Goal: Task Accomplishment & Management: Use online tool/utility

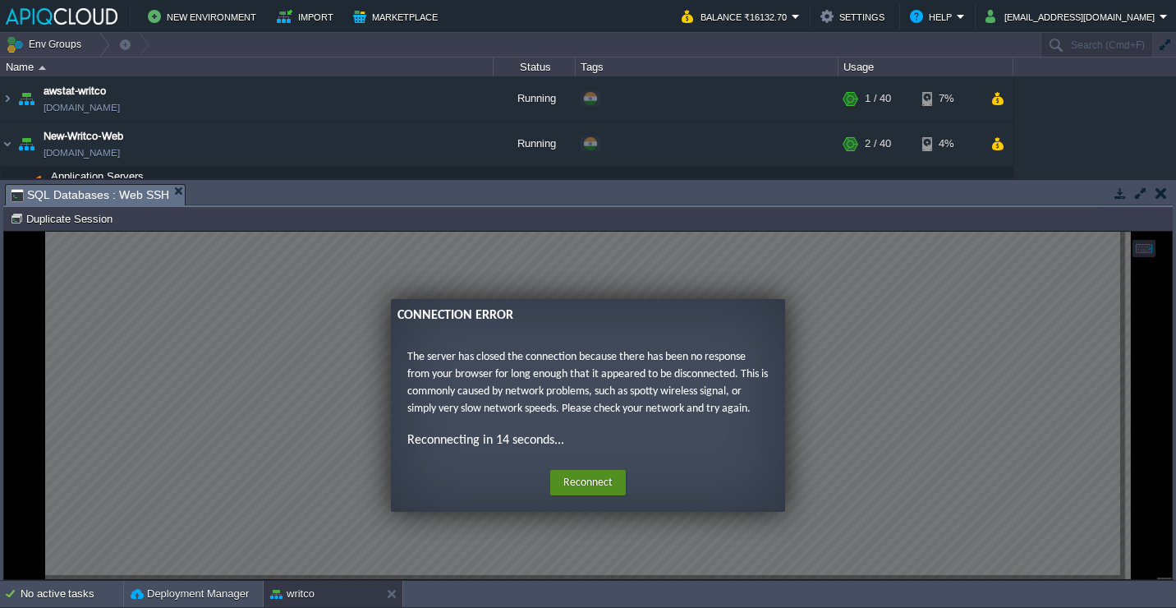
click at [609, 478] on button "Reconnect" at bounding box center [588, 483] width 76 height 26
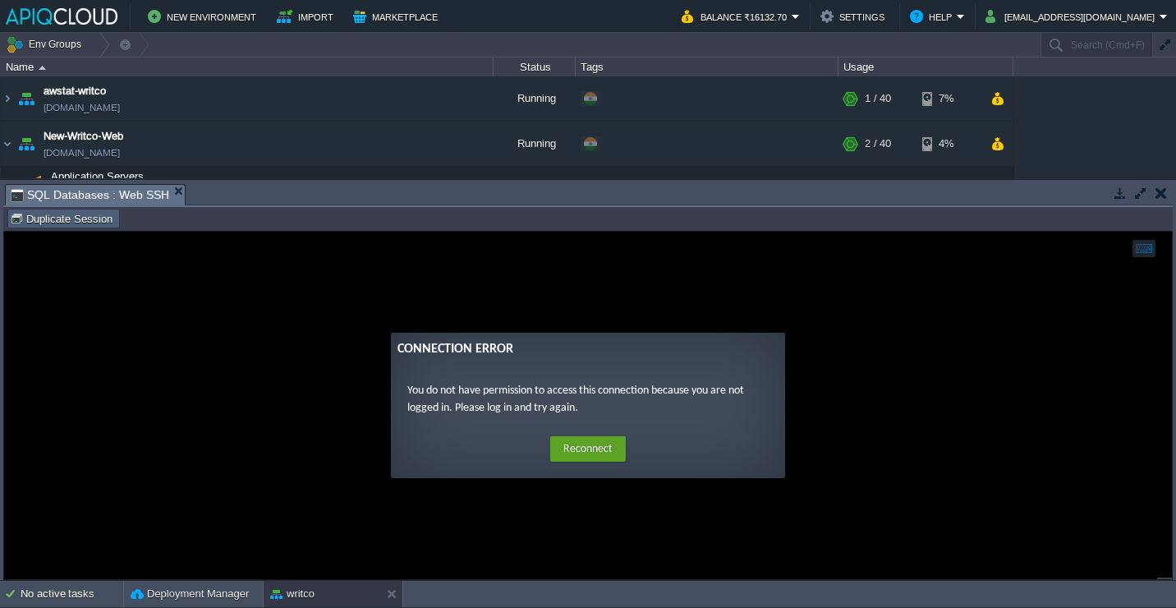
click at [94, 221] on button "Duplicate Session" at bounding box center [64, 218] width 108 height 15
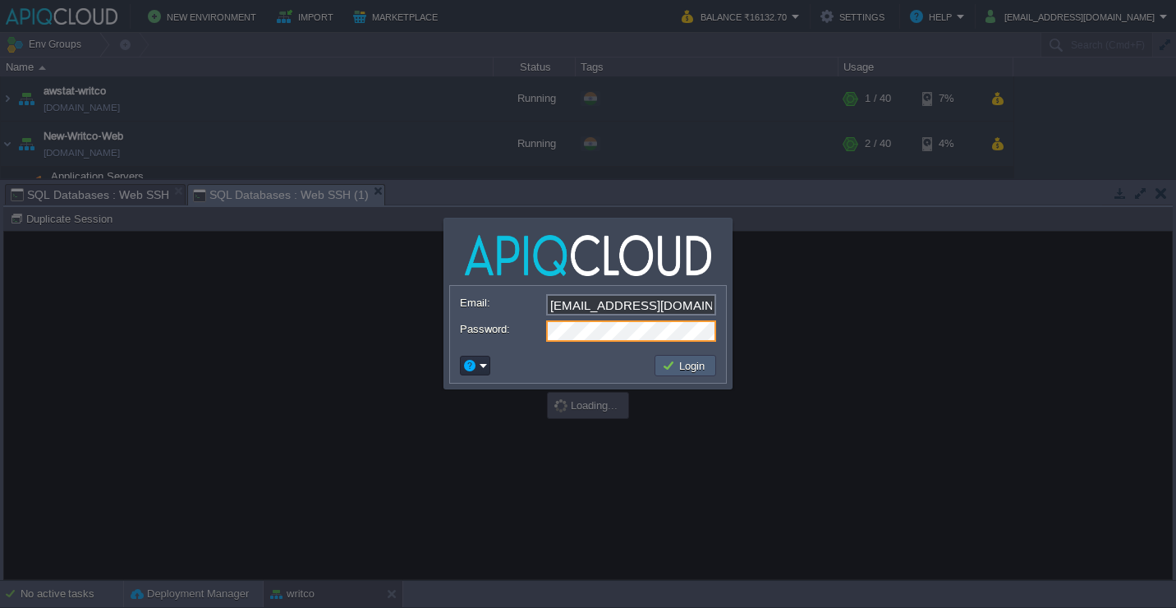
click at [667, 355] on td "Login" at bounding box center [685, 365] width 62 height 21
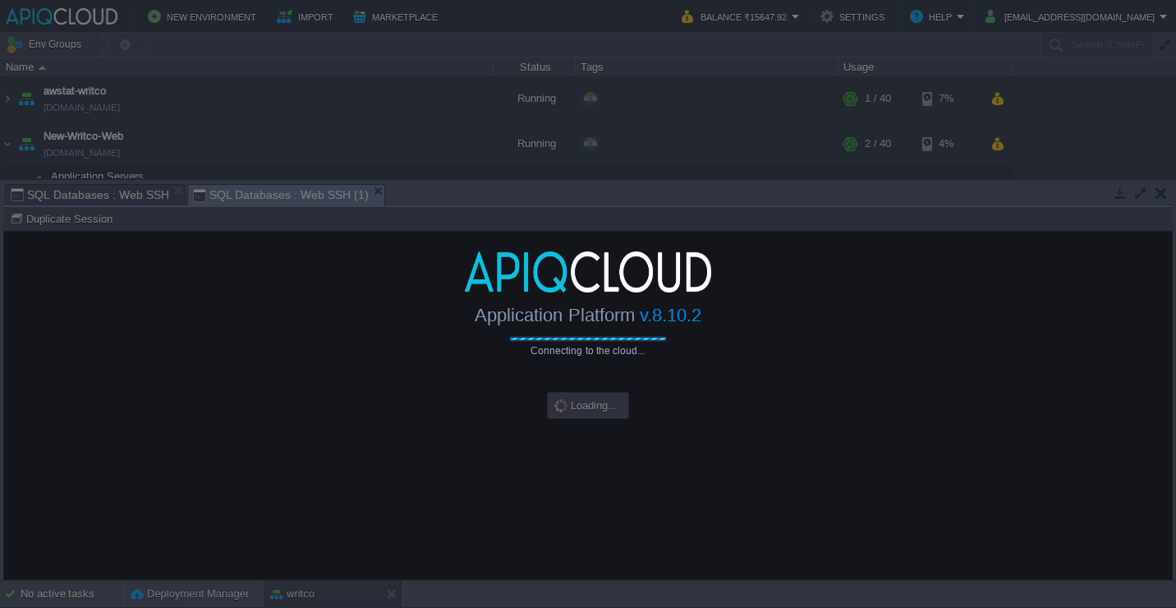
click at [573, 538] on div at bounding box center [588, 304] width 1176 height 608
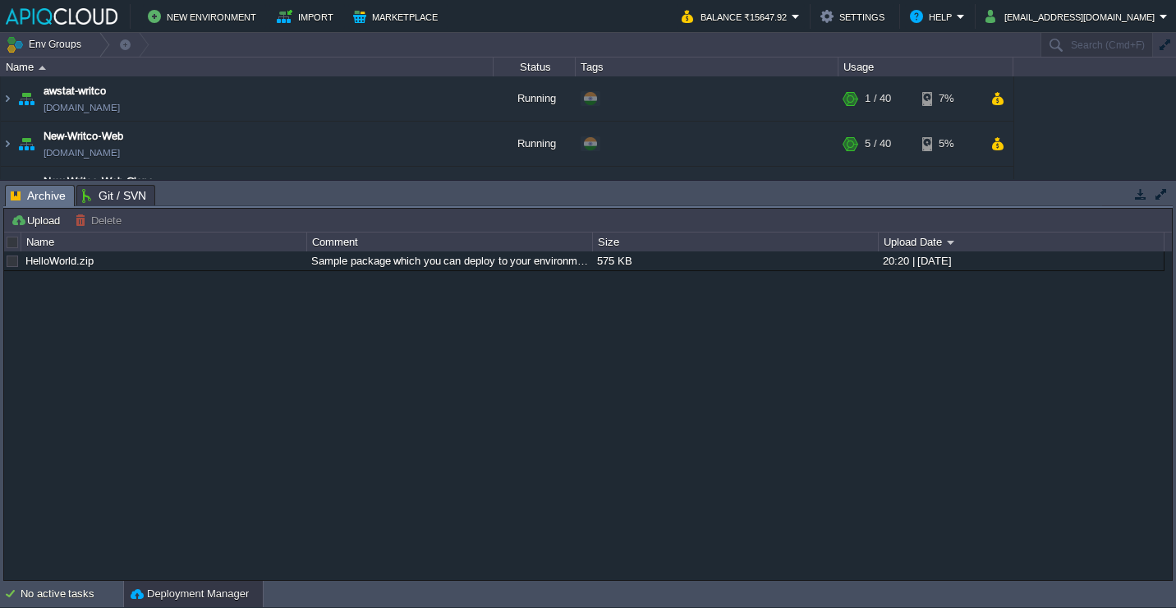
click at [1136, 197] on button "button" at bounding box center [1140, 193] width 15 height 15
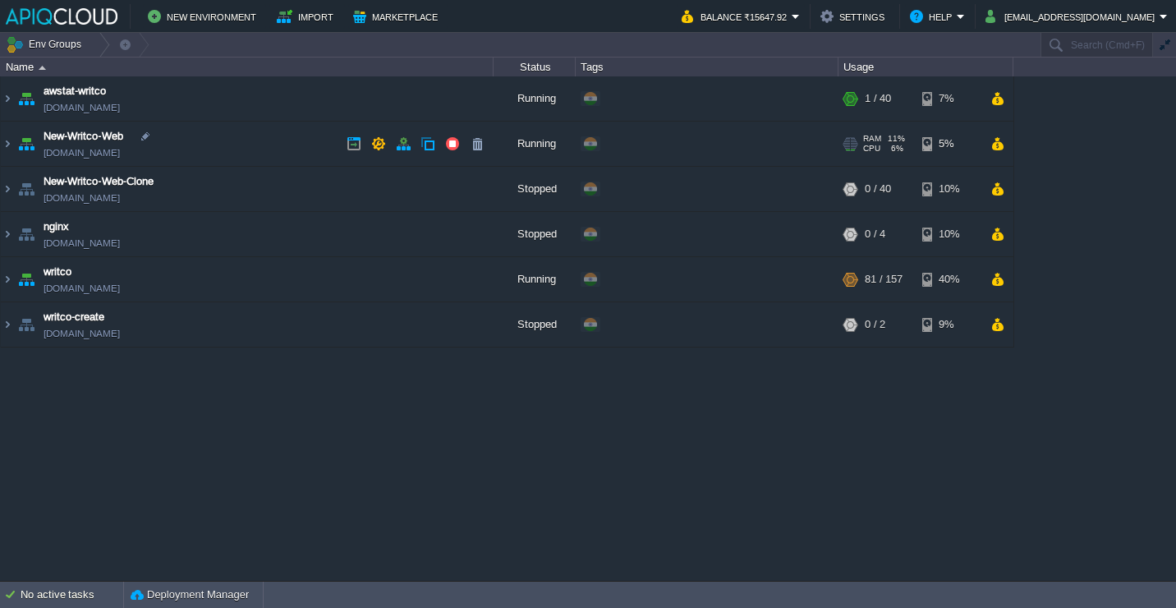
click at [286, 126] on td "New-Writco-Web env-2608989.in1.apiqcloud.com" at bounding box center [247, 144] width 493 height 45
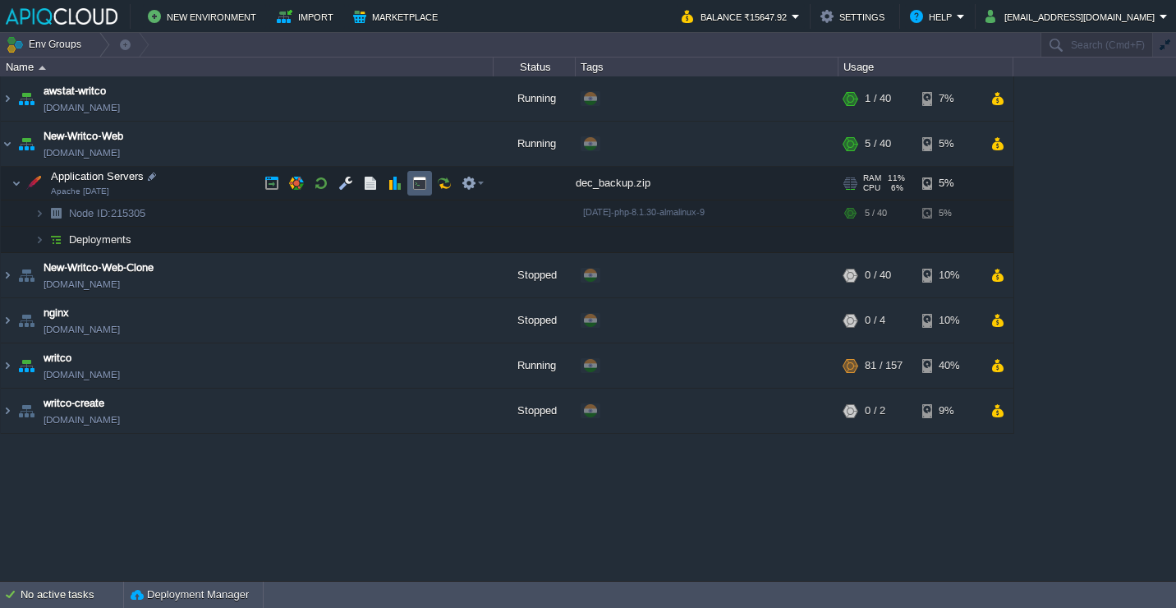
click at [429, 177] on td at bounding box center [419, 183] width 25 height 25
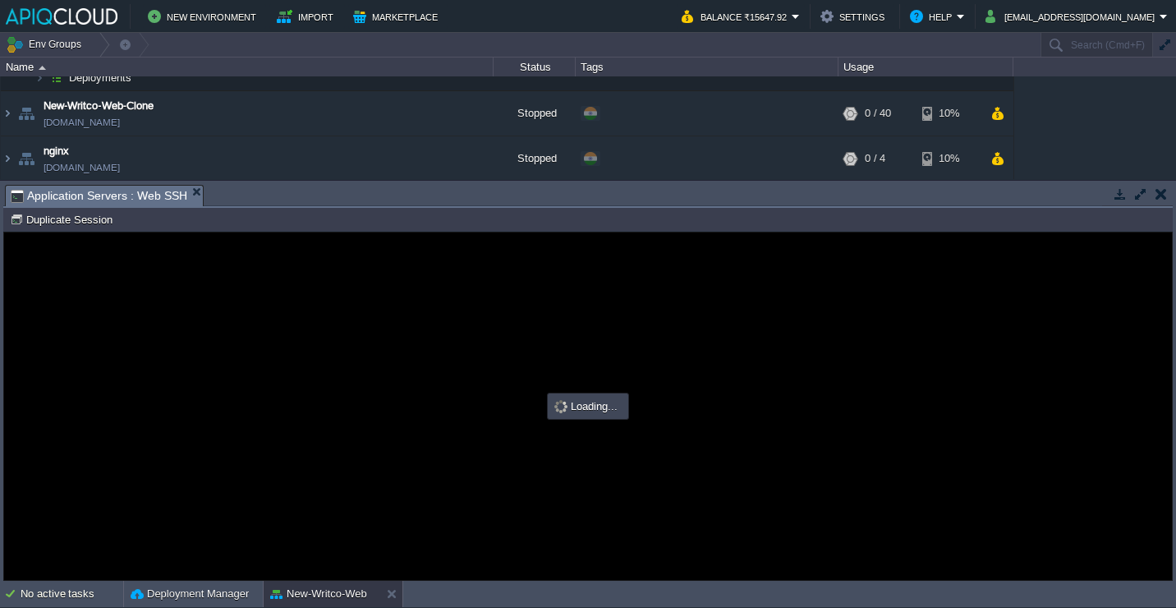
scroll to position [255, 0]
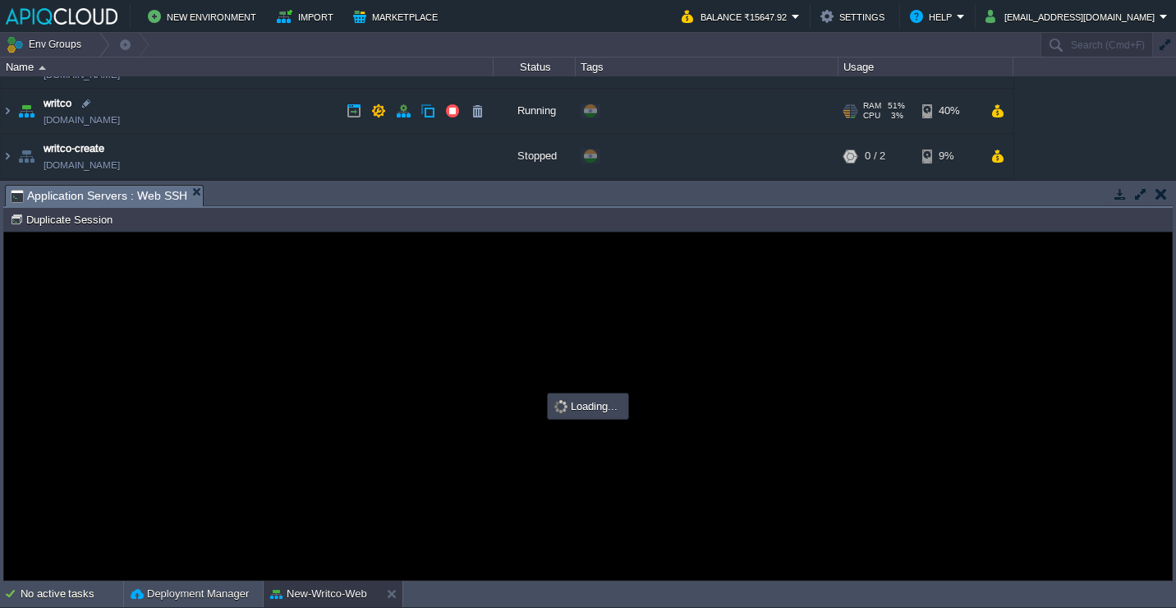
click at [209, 108] on td "writco env-3619793.cloudjiffy.net" at bounding box center [247, 111] width 493 height 45
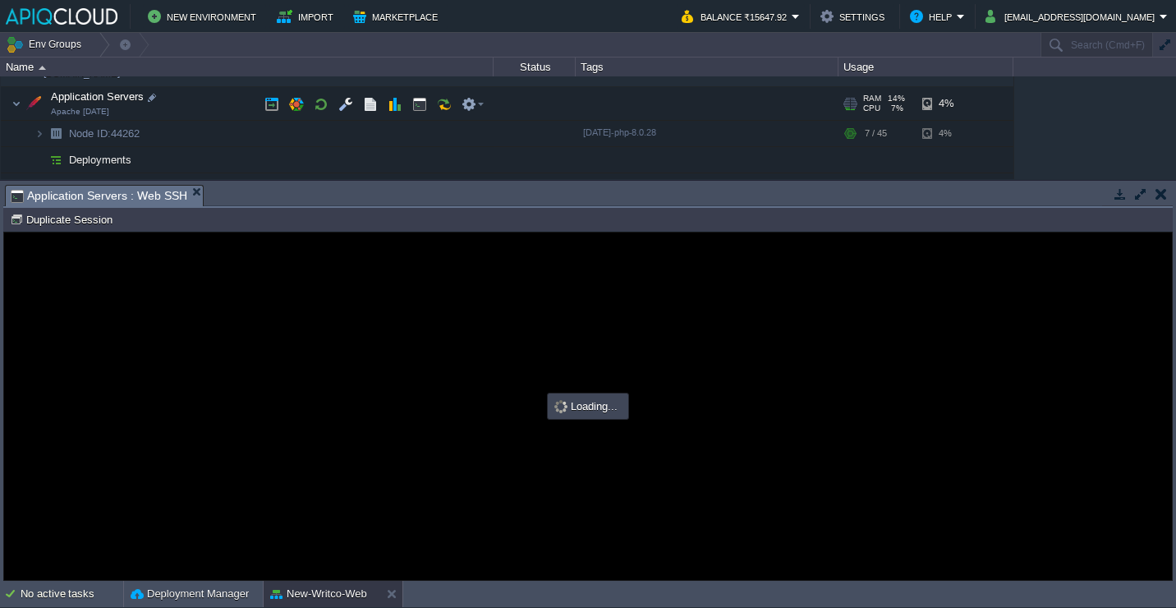
scroll to position [0, 0]
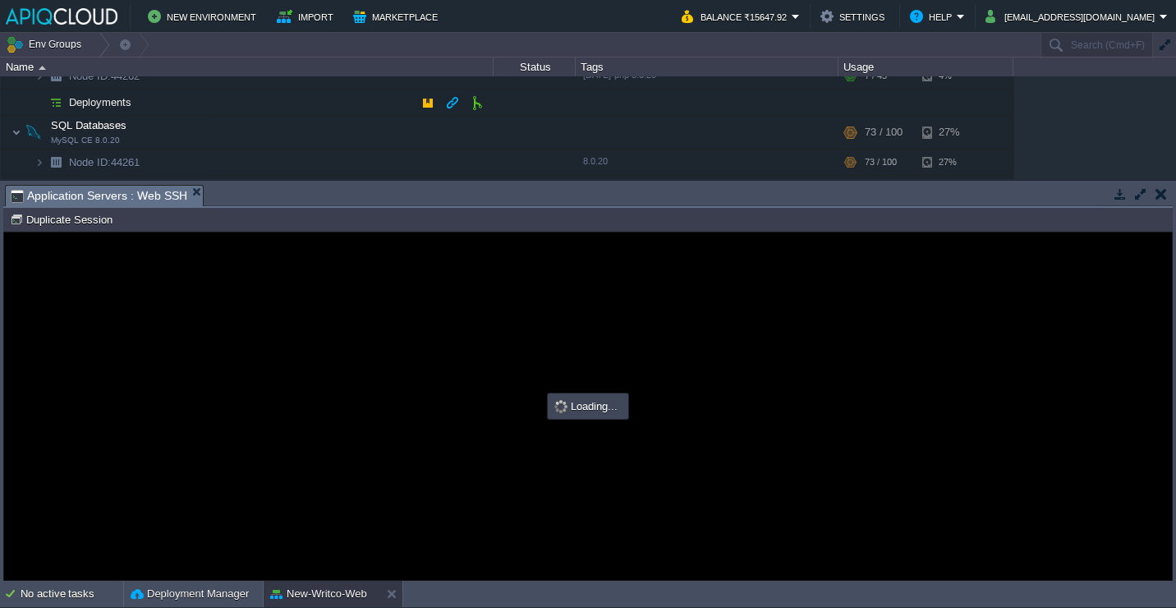
type input "#000000"
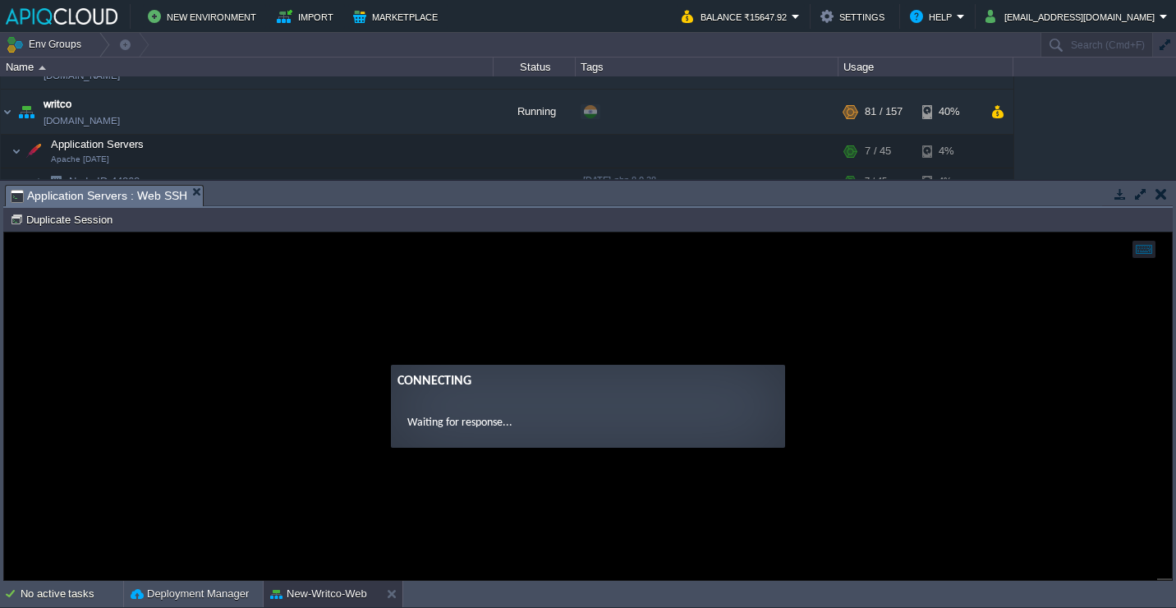
scroll to position [246, 0]
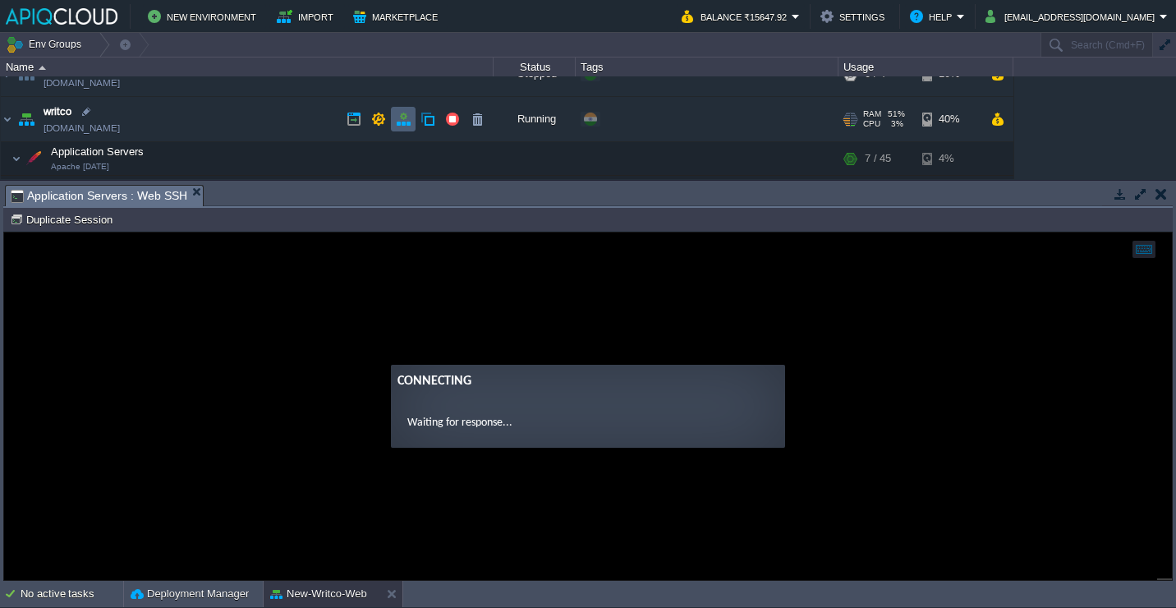
click at [404, 118] on button "button" at bounding box center [403, 119] width 15 height 15
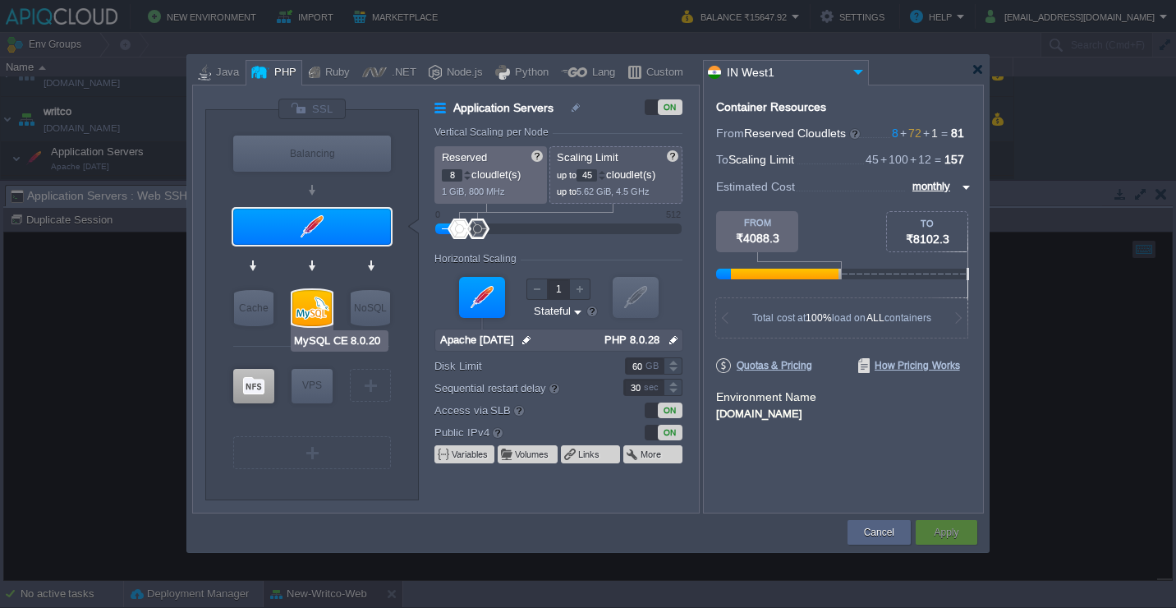
click at [319, 314] on div at bounding box center [311, 308] width 39 height 36
type input "SQL Databases"
type input "72"
type input "100"
type input "MySQL CE 8.0.20"
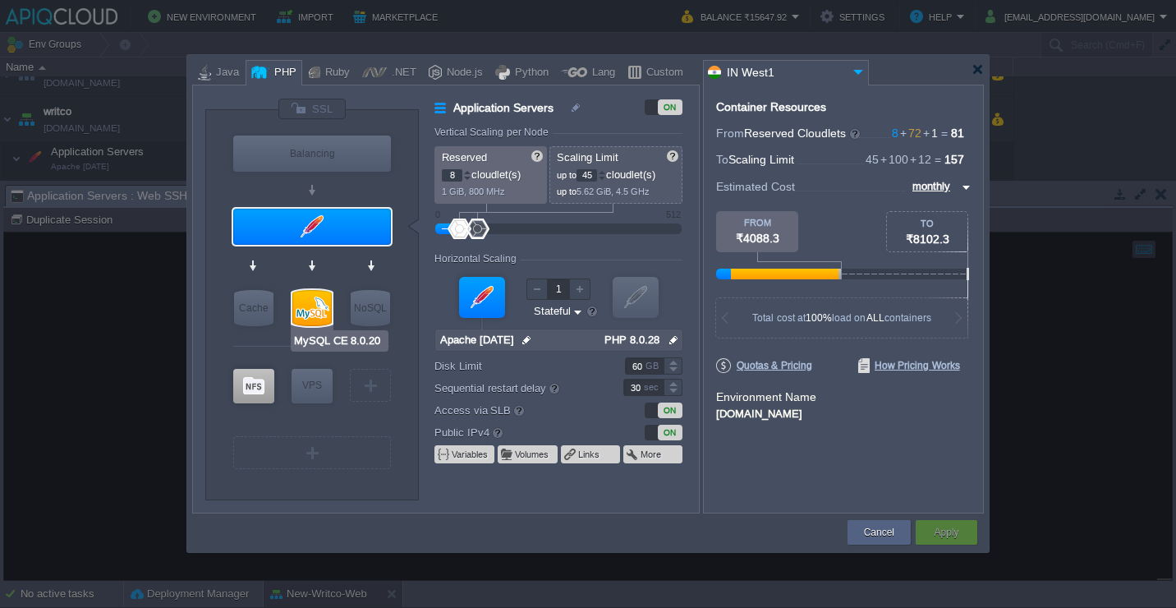
type input "null"
type input "8.0.20"
type input "Stateless"
type input "100"
type input "10"
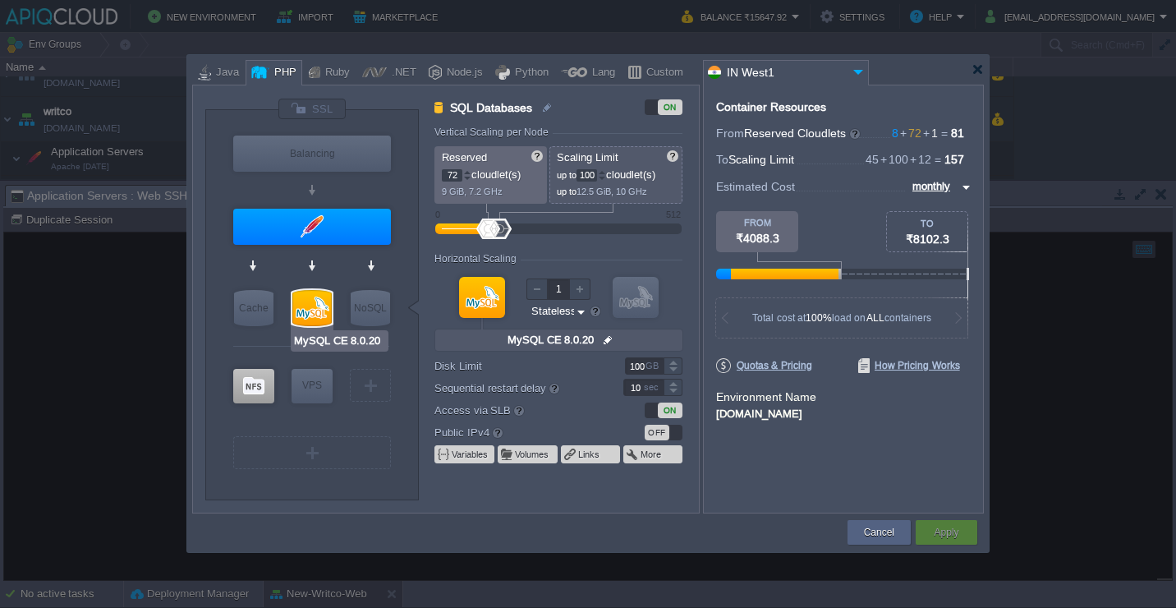
type input "Apache [DATE]"
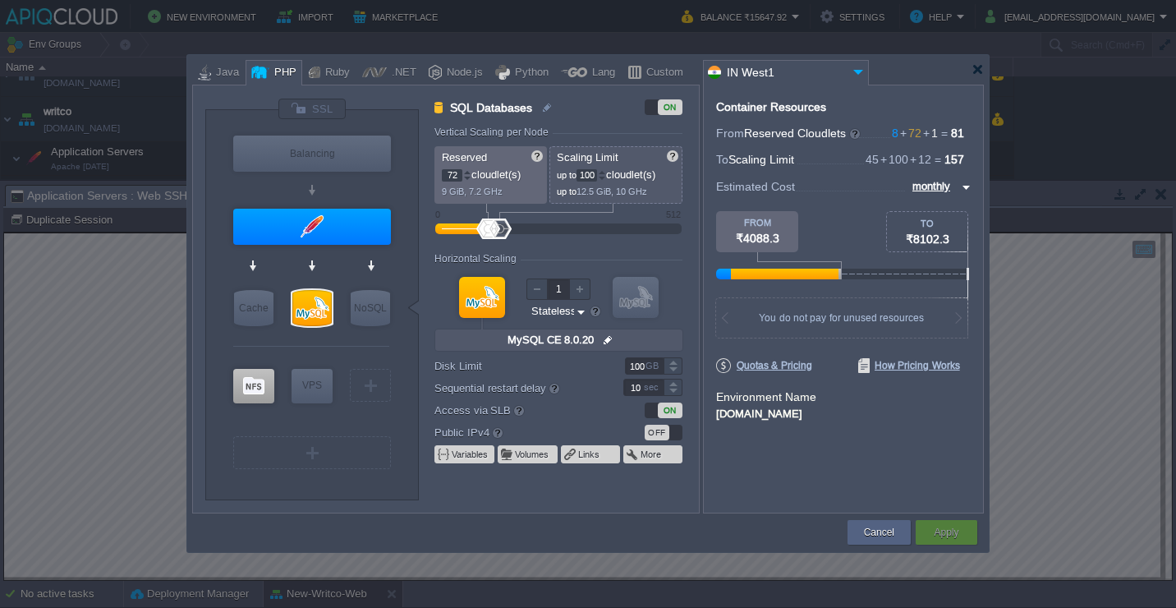
click at [601, 112] on div "ON" at bounding box center [566, 107] width 264 height 16
click at [979, 76] on div at bounding box center [587, 70] width 791 height 30
click at [979, 71] on div at bounding box center [977, 69] width 12 height 12
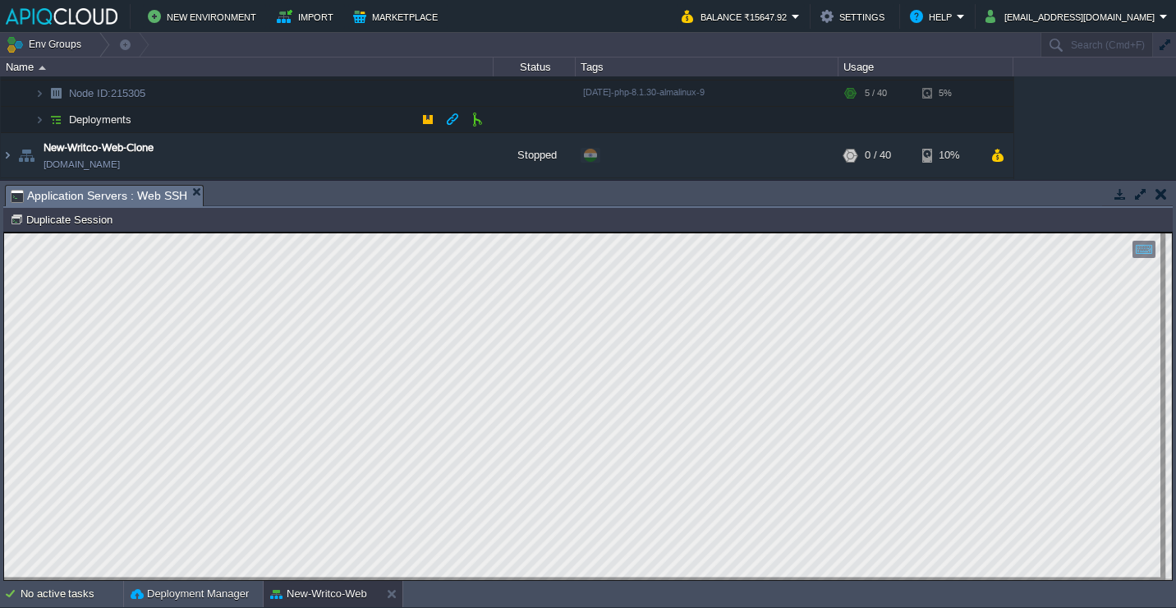
scroll to position [76, 0]
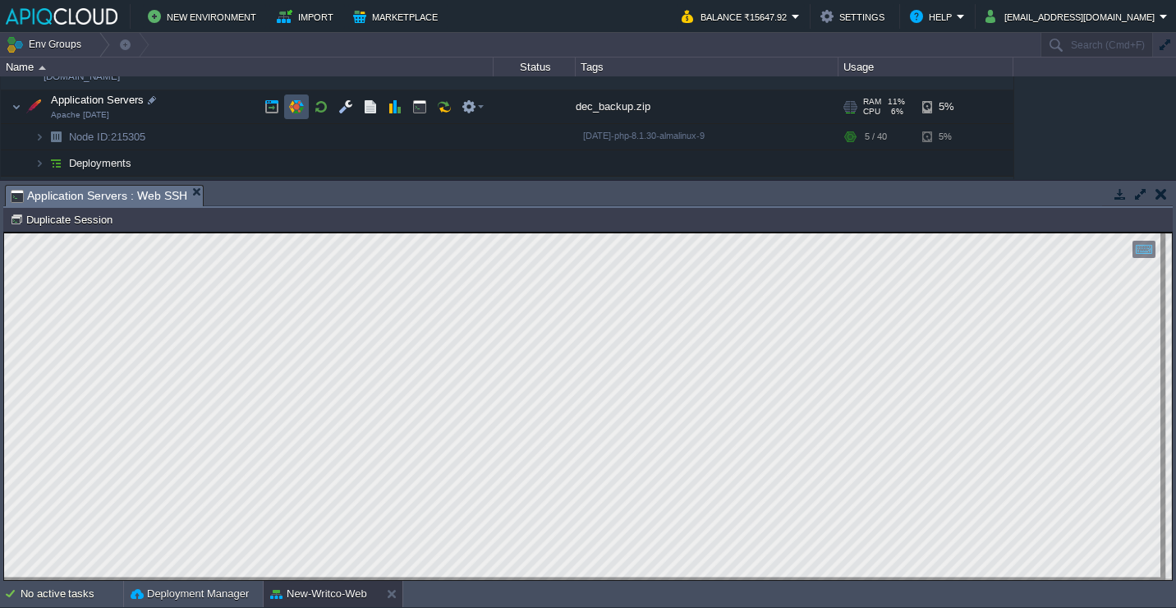
click at [302, 114] on button "button" at bounding box center [296, 106] width 15 height 15
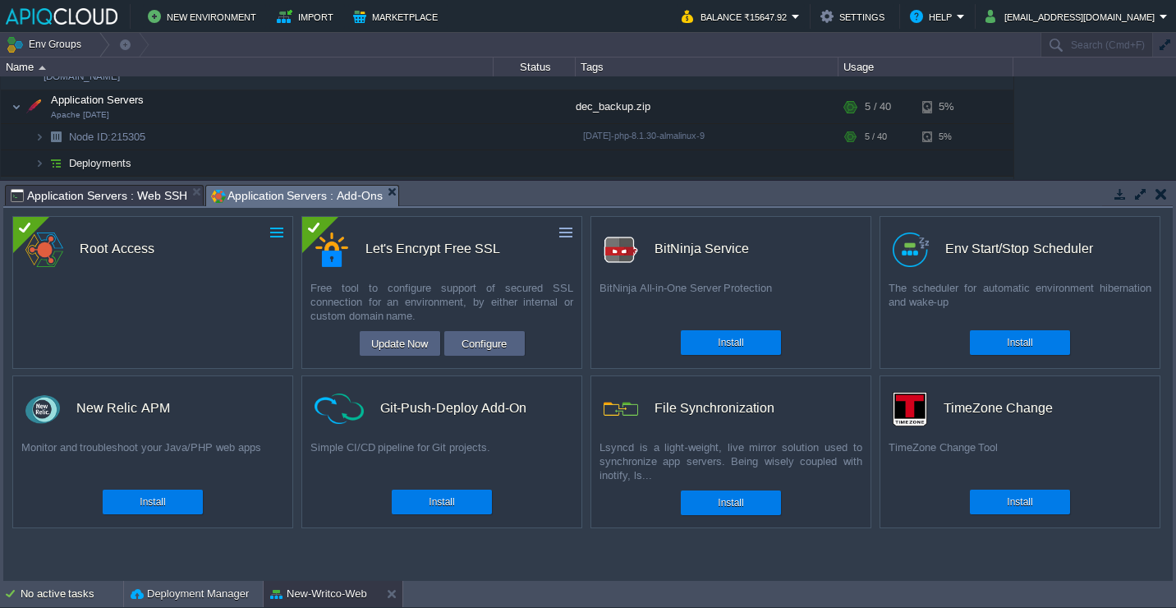
click at [282, 238] on button "button" at bounding box center [276, 232] width 15 height 15
click at [256, 269] on ul "Uninstall" at bounding box center [240, 258] width 94 height 26
click at [253, 263] on link "Uninstall" at bounding box center [240, 258] width 92 height 20
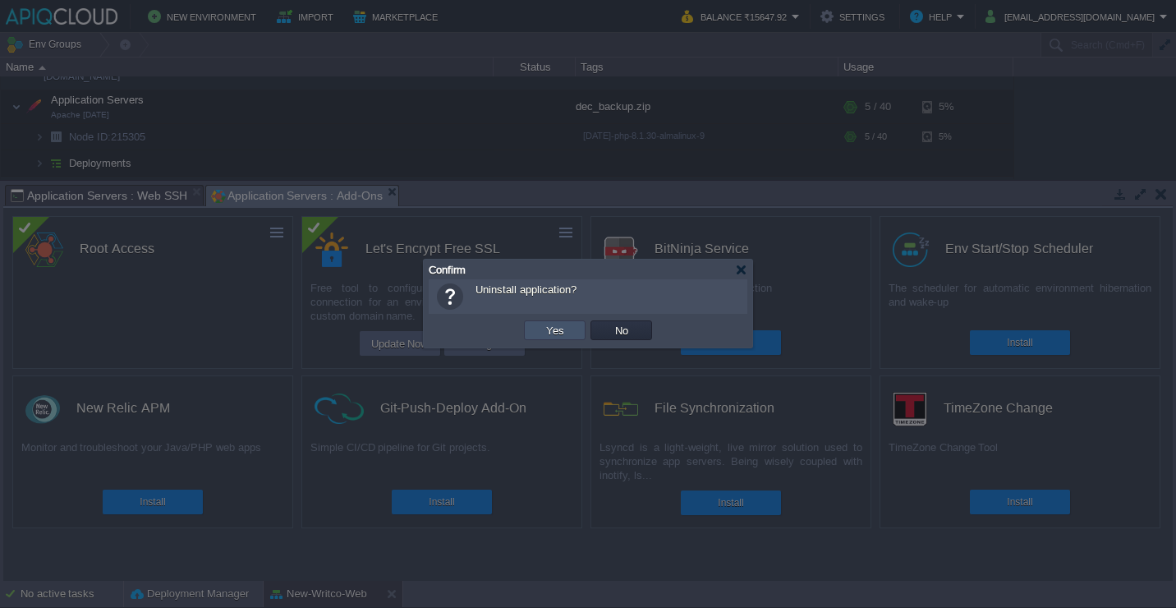
click at [547, 328] on button "Yes" at bounding box center [555, 330] width 28 height 15
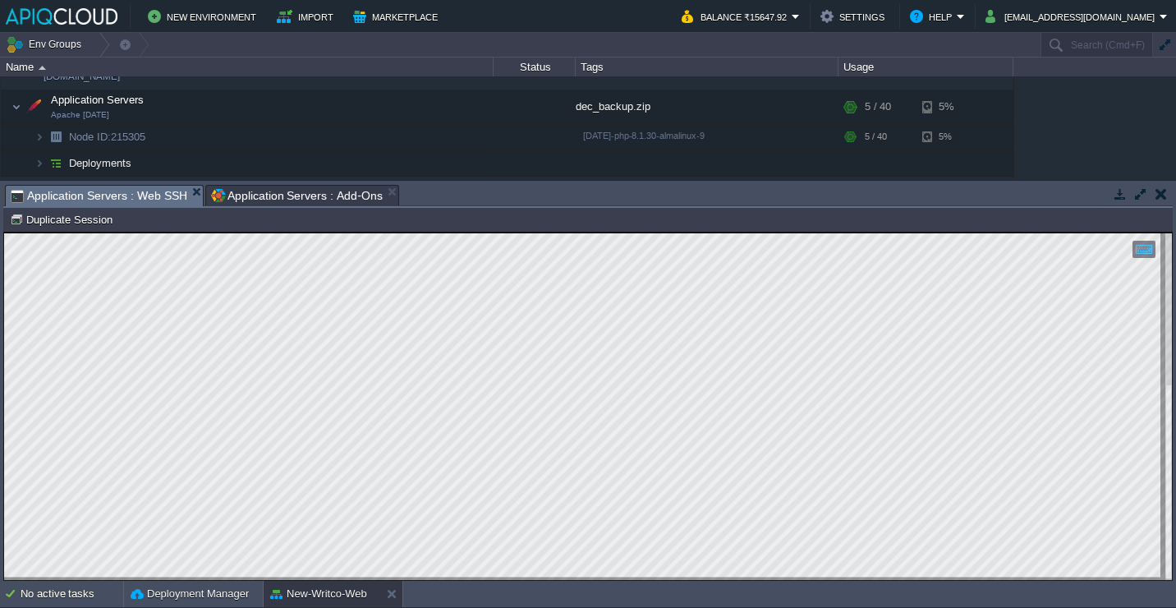
click at [134, 192] on span "Application Servers : Web SSH" at bounding box center [99, 196] width 177 height 21
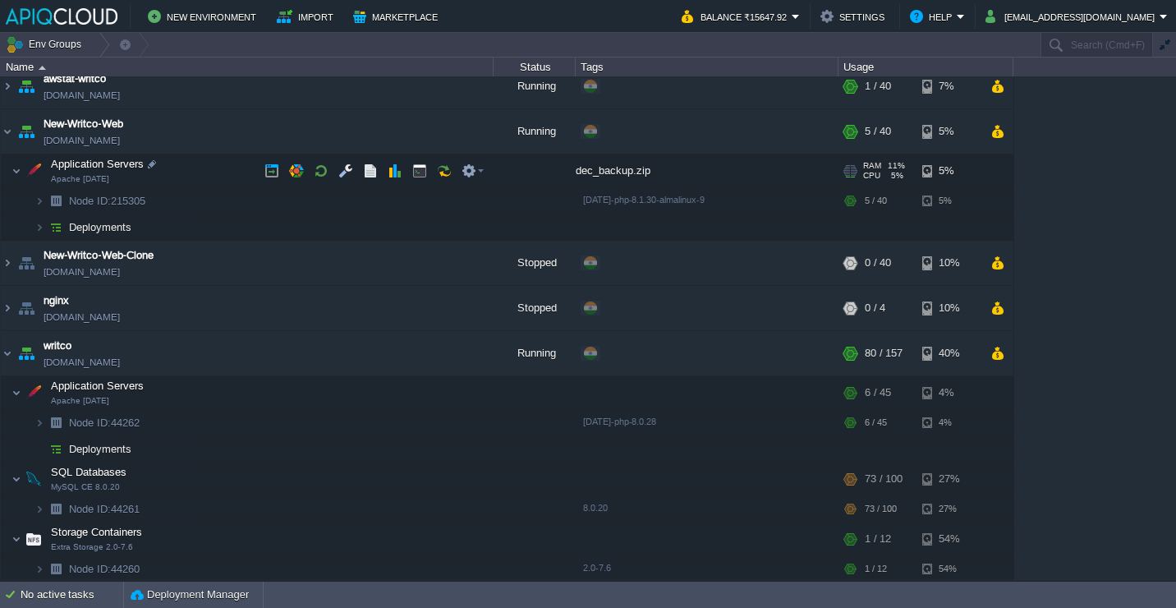
scroll to position [7, 0]
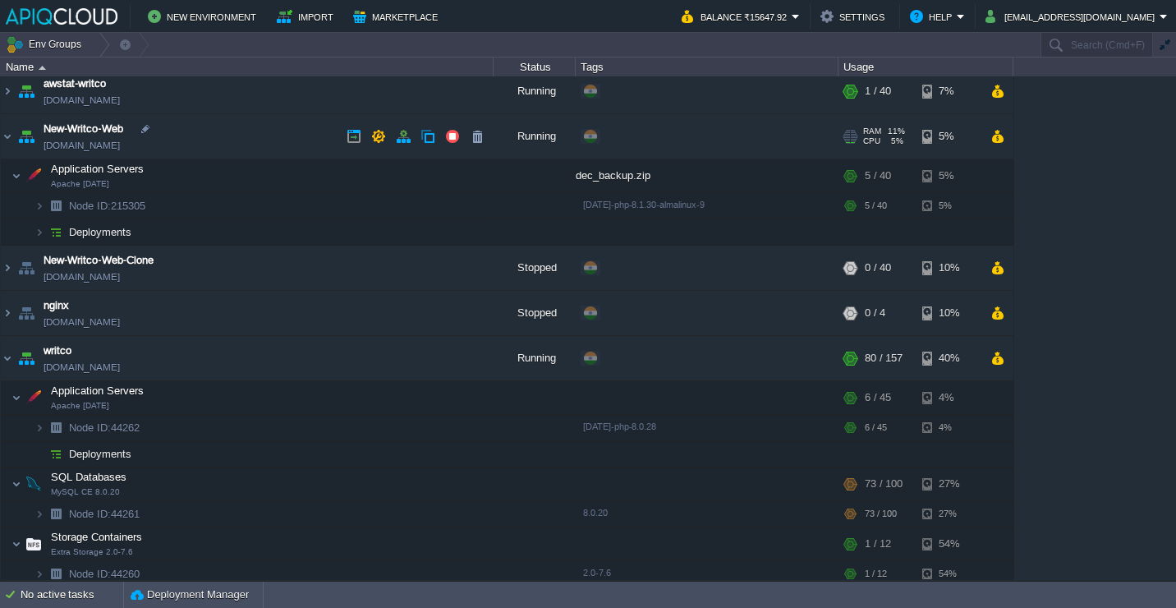
click at [214, 136] on td "New-Writco-Web env-2608989.in1.apiqcloud.com" at bounding box center [247, 136] width 493 height 45
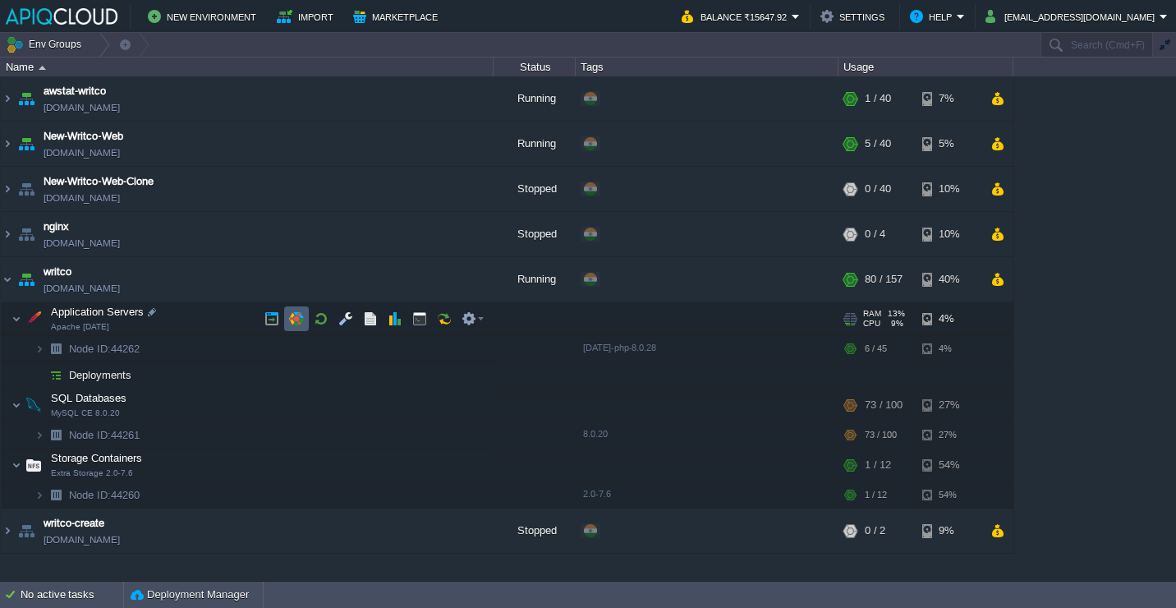
click at [297, 310] on td at bounding box center [296, 318] width 25 height 25
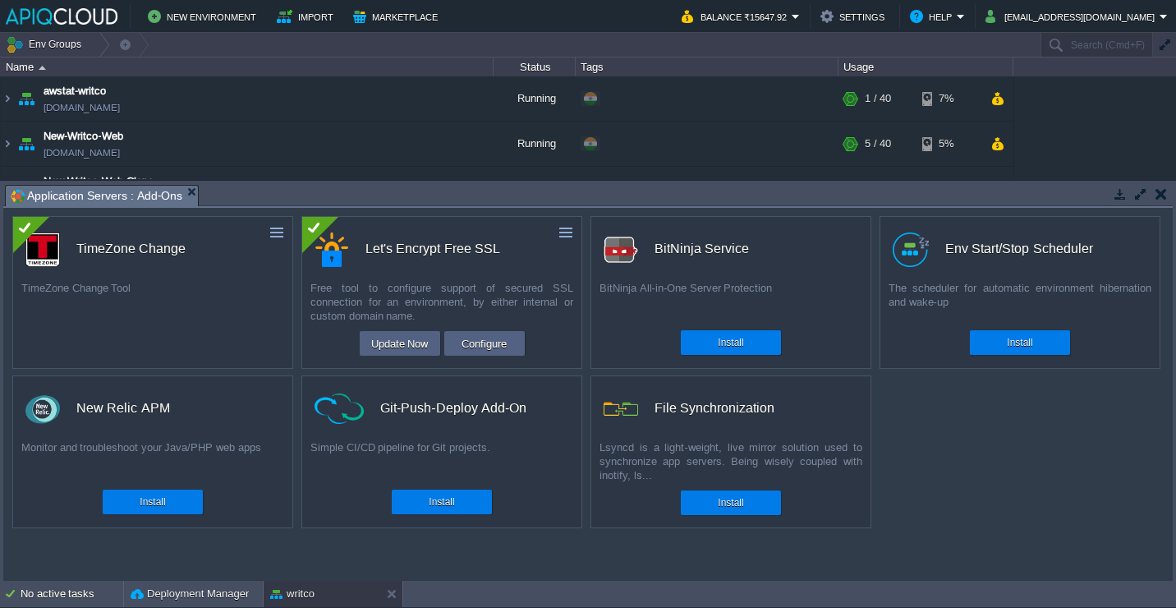
click at [1162, 193] on button "button" at bounding box center [1160, 193] width 11 height 15
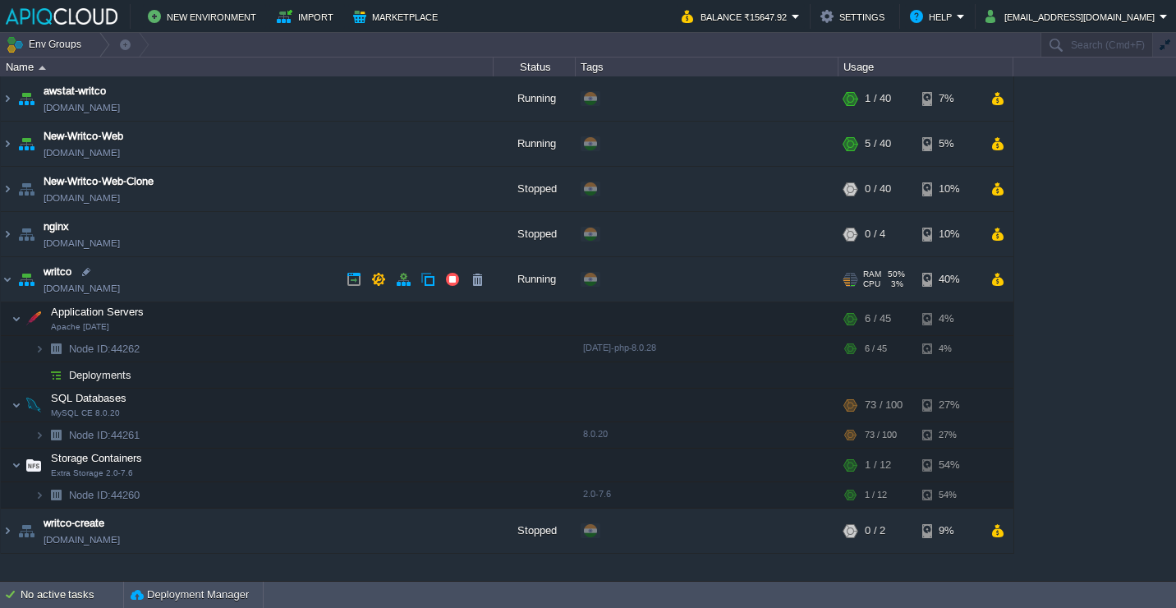
click at [249, 281] on td "writco env-3619793.cloudjiffy.net" at bounding box center [247, 279] width 493 height 45
